Goal: Transaction & Acquisition: Book appointment/travel/reservation

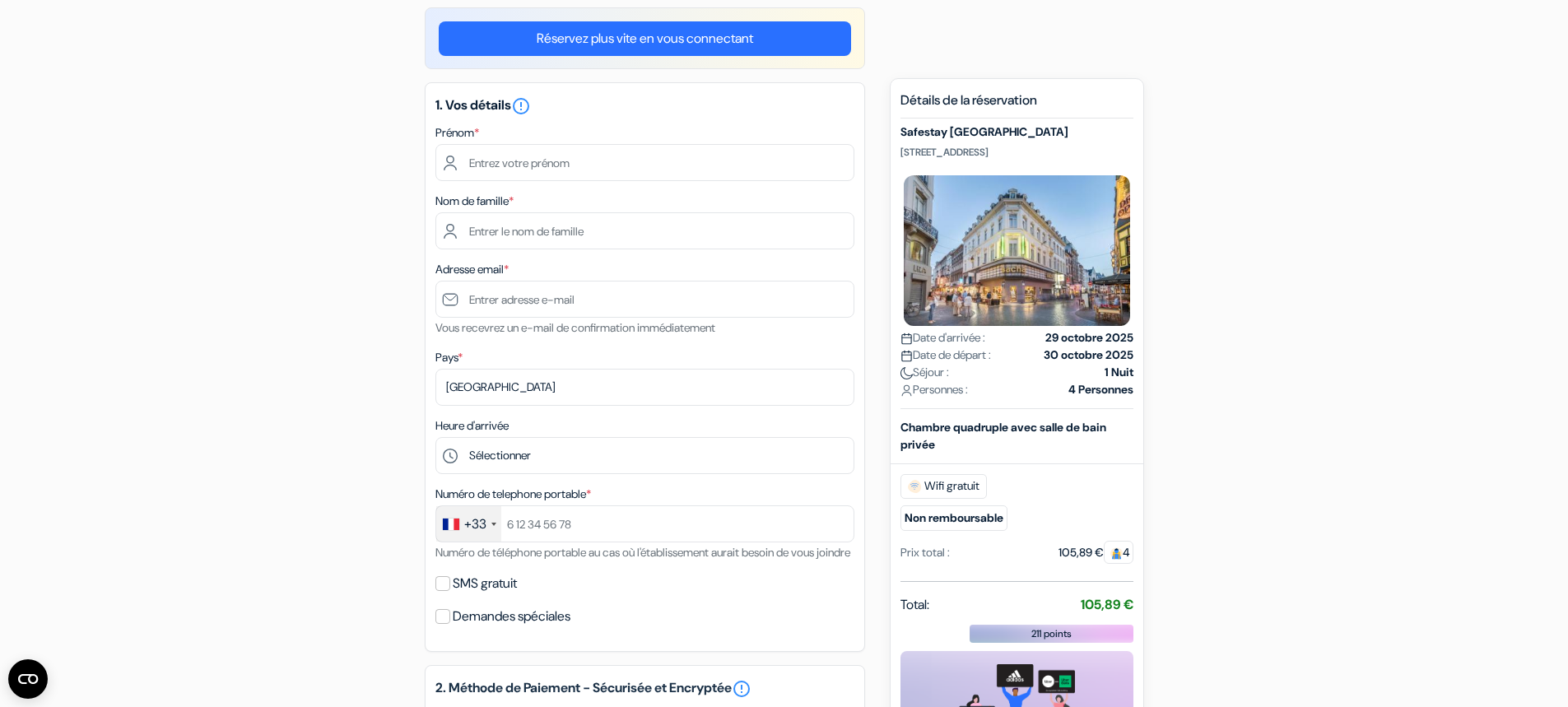
scroll to position [106, 0]
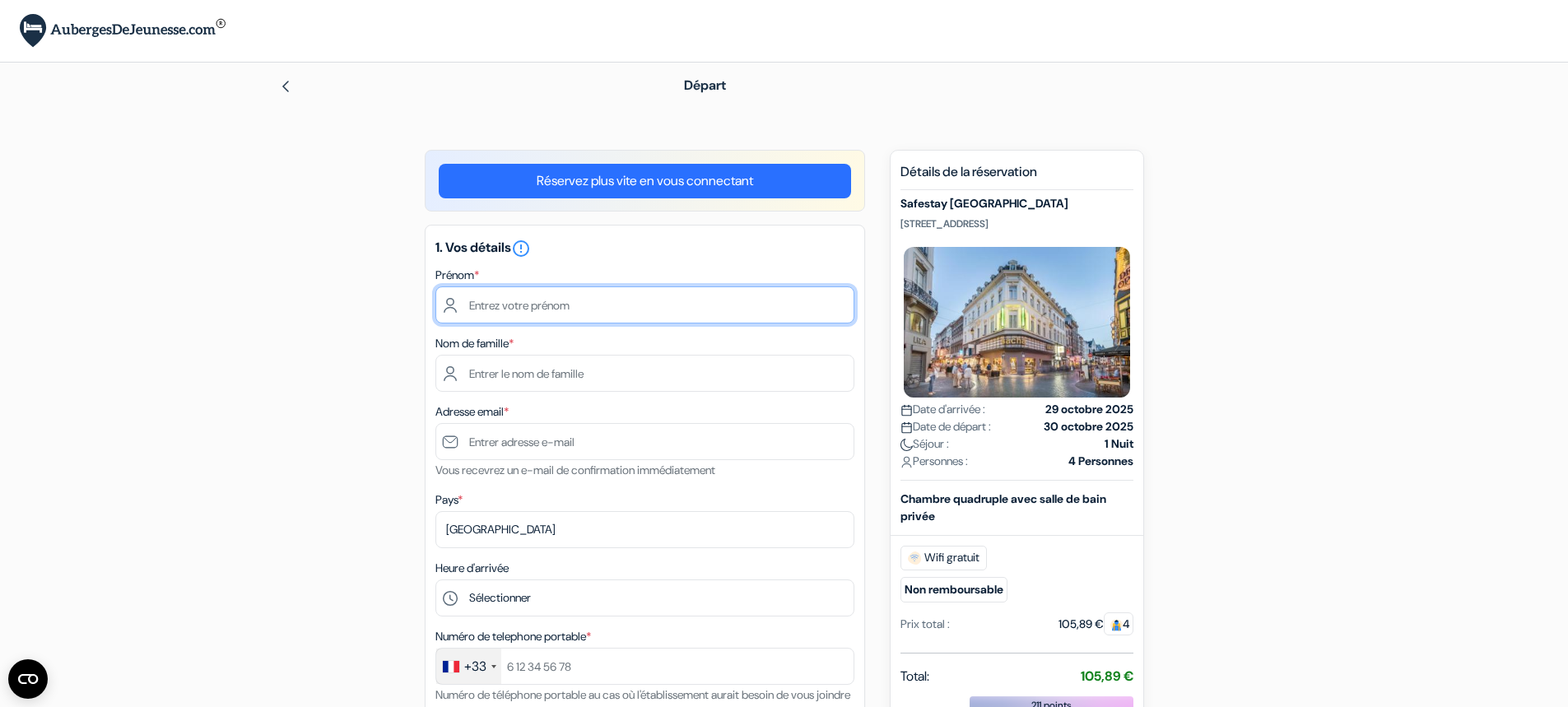
click at [601, 302] on input "text" at bounding box center [644, 305] width 418 height 37
type input "Jean-francois"
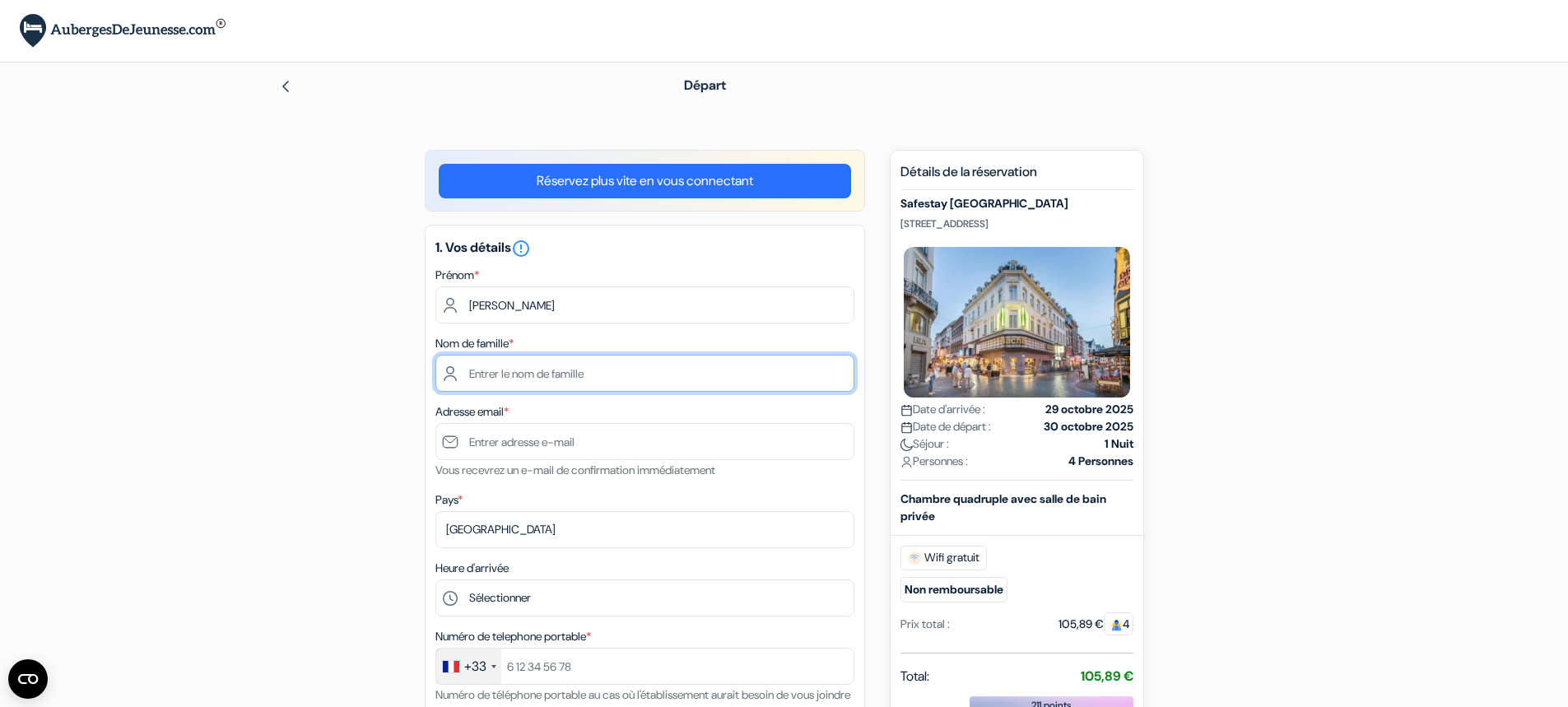
type input "CREMIEU"
type input "jeanfrancois.cremieu@free.fr"
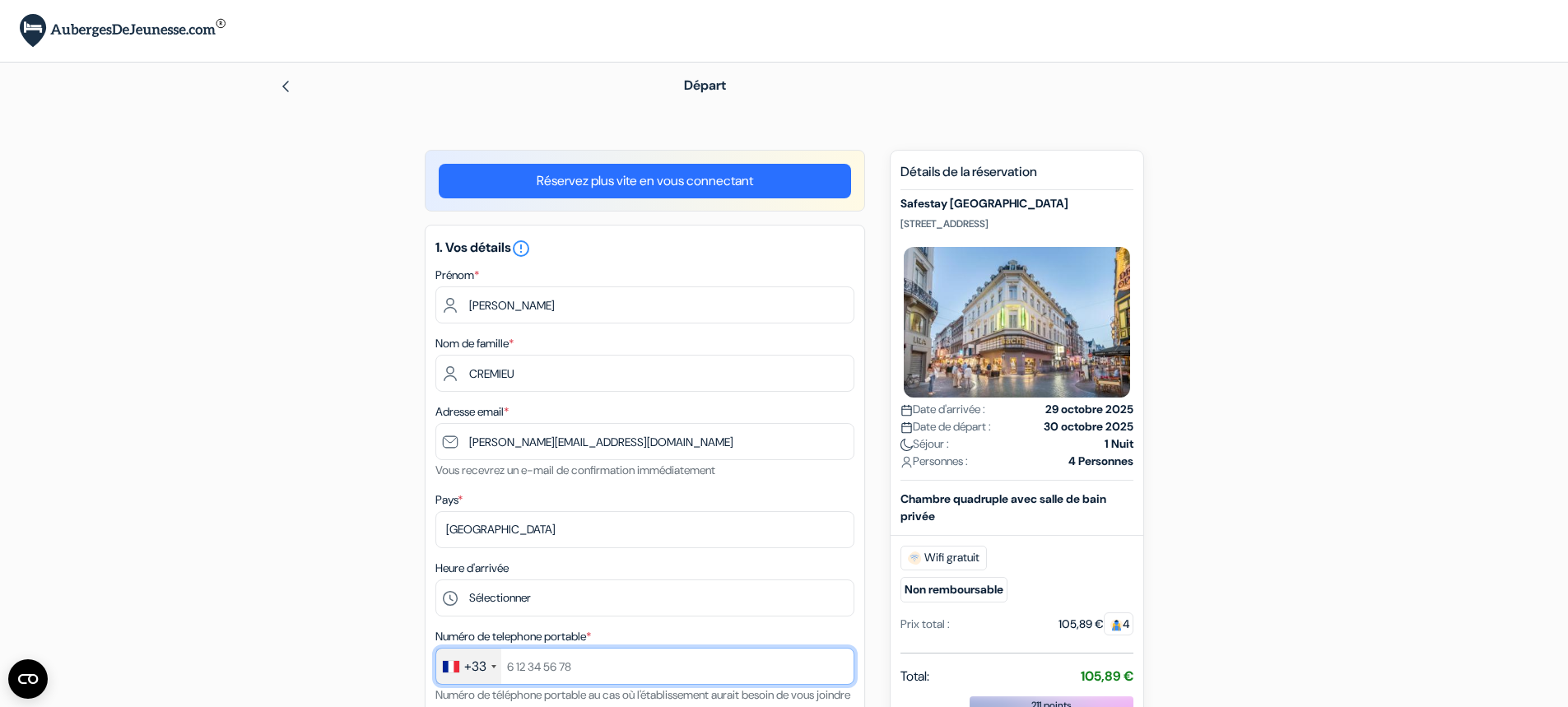
type input "+33603008430"
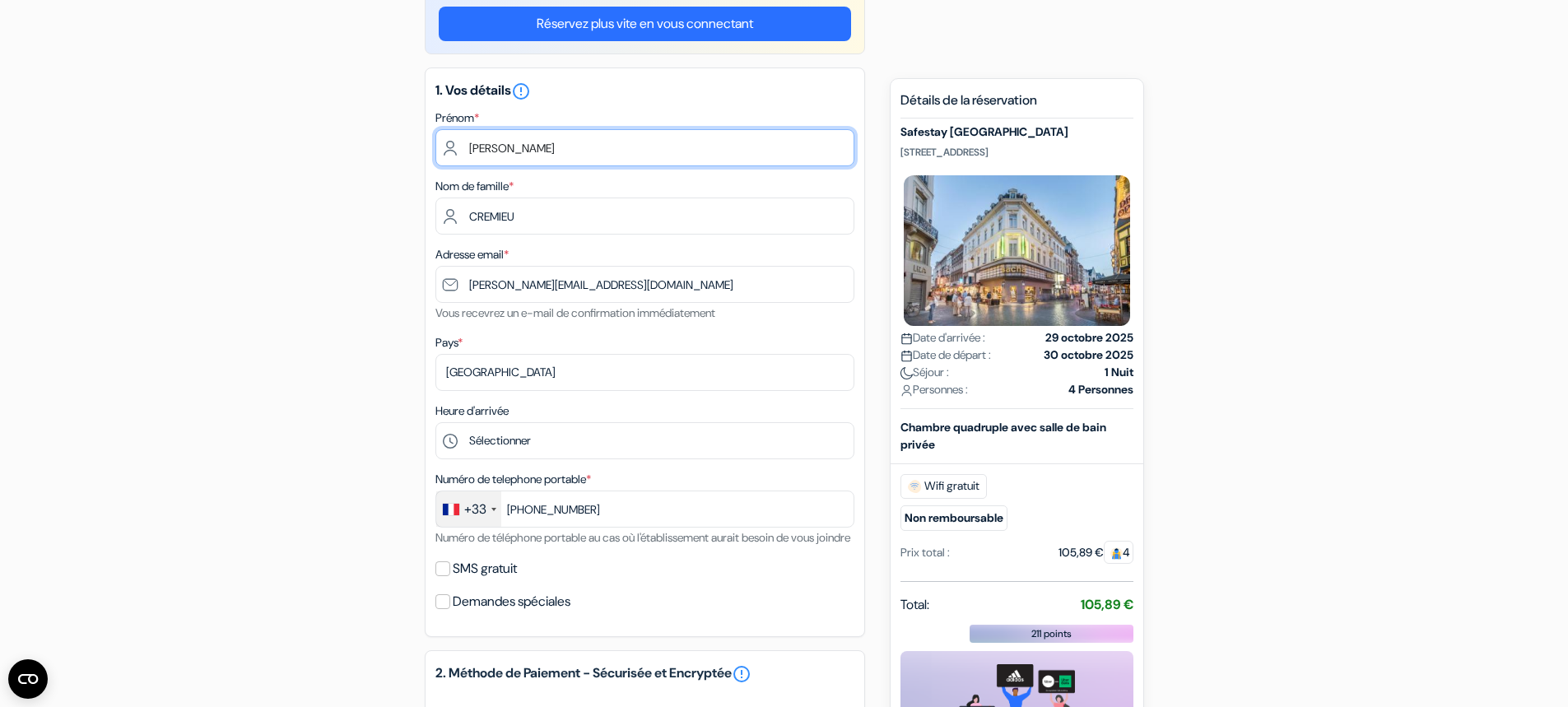
scroll to position [165, 0]
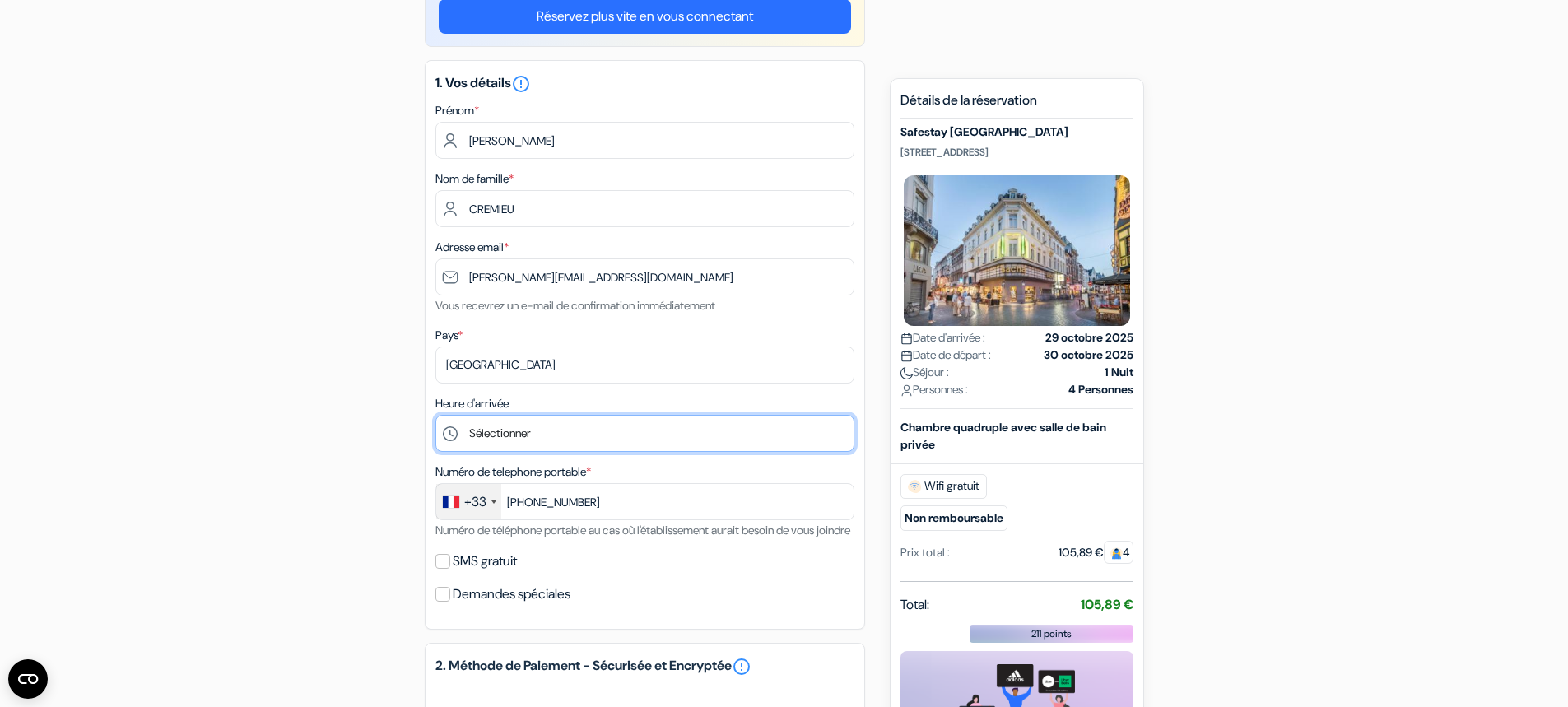
click at [549, 424] on select "Sélectionner 1:00 2:00 3:00 4:00 5:00 6:00 7:00 8:00 9:00 10:00 11:00 12:00 13:…" at bounding box center [644, 434] width 418 height 37
select select "18"
click at [435, 415] on select "Sélectionner 1:00 2:00 3:00 4:00 5:00 6:00 7:00 8:00 9:00 10:00 11:00 12:00 13:…" at bounding box center [644, 434] width 418 height 37
click at [535, 429] on select "Sélectionner 1:00 2:00 3:00 4:00 5:00 6:00 7:00 8:00 9:00 10:00 11:00 12:00 13:…" at bounding box center [644, 434] width 418 height 37
click at [435, 415] on select "Sélectionner 1:00 2:00 3:00 4:00 5:00 6:00 7:00 8:00 9:00 10:00 11:00 12:00 13:…" at bounding box center [644, 434] width 418 height 37
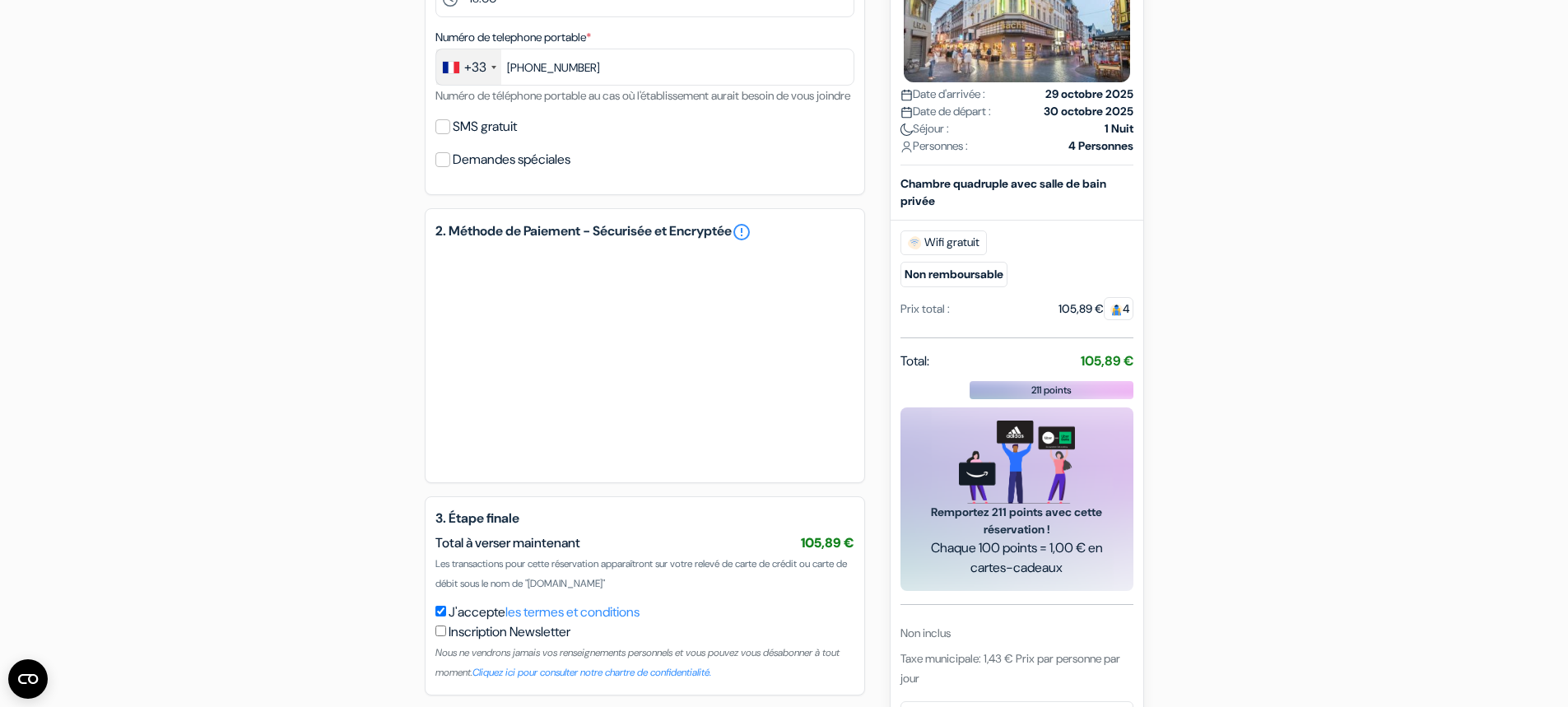
scroll to position [682, 0]
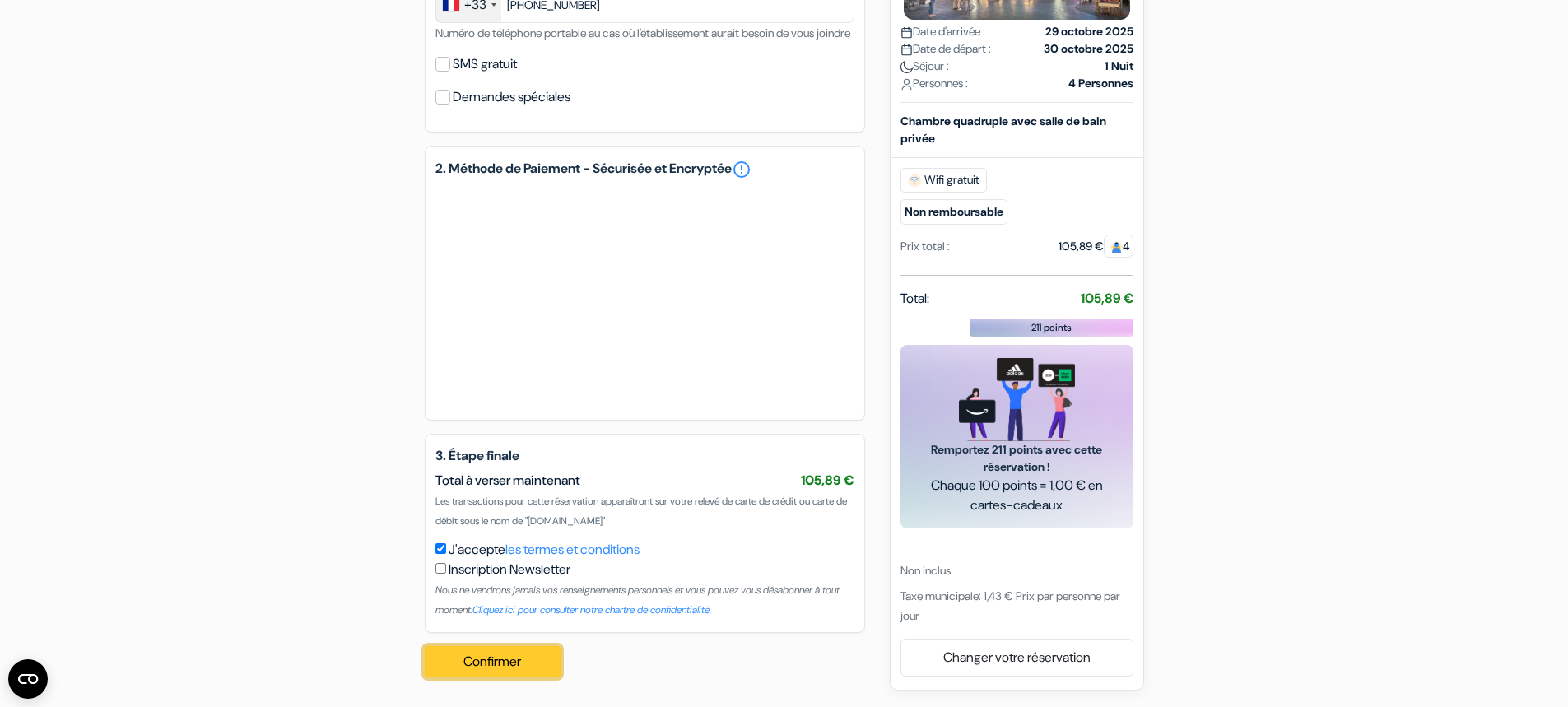
click at [530, 667] on button "Confirmer Loading..." at bounding box center [493, 661] width 137 height 31
